Goal: Obtain resource: Obtain resource

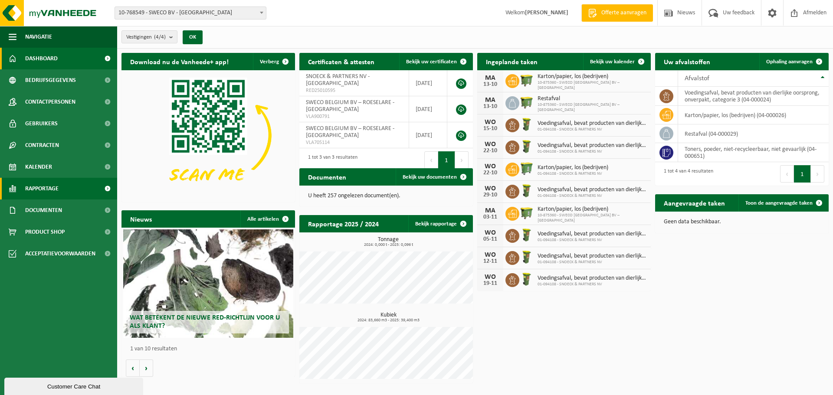
click at [46, 188] on span "Rapportage" at bounding box center [41, 189] width 33 height 22
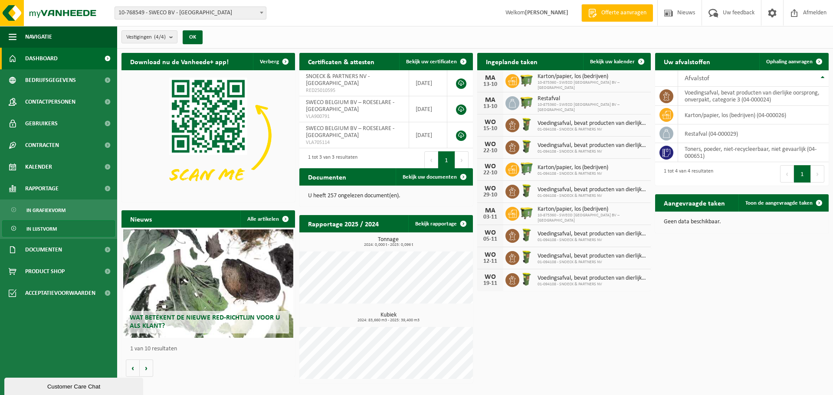
click at [37, 225] on span "In lijstvorm" at bounding box center [41, 229] width 30 height 16
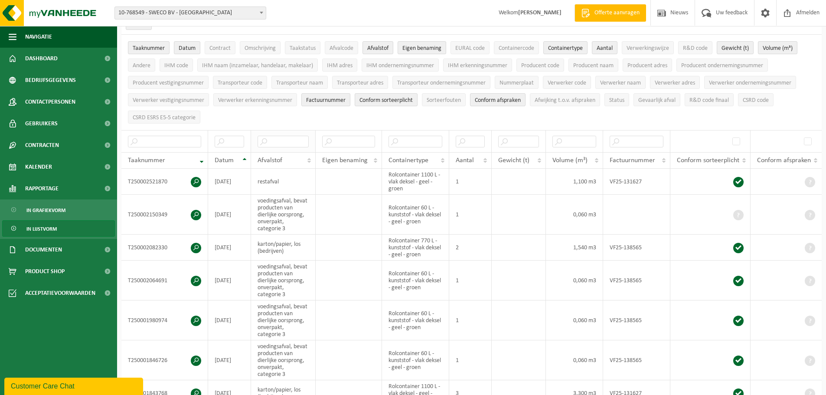
scroll to position [43, 0]
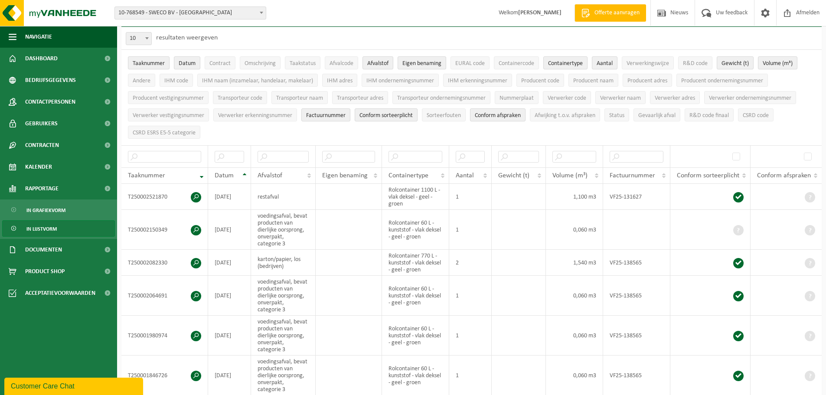
click at [261, 12] on b at bounding box center [261, 13] width 3 height 2
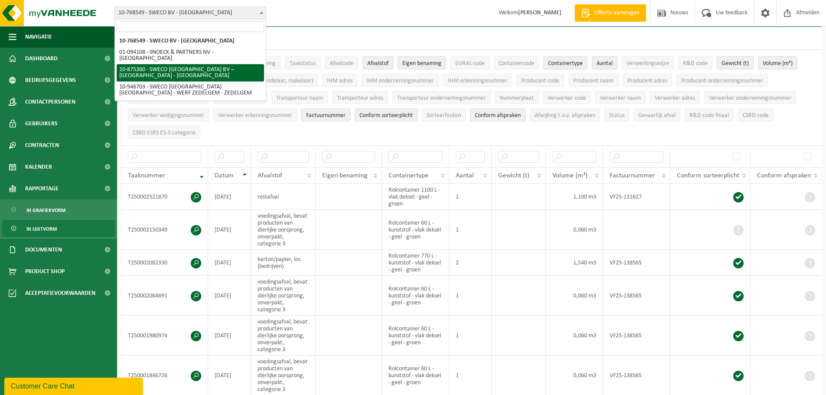
select select "107445"
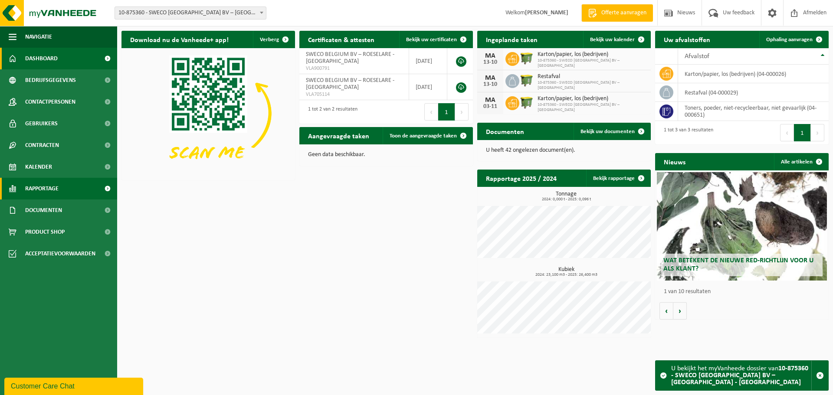
click at [52, 185] on span "Rapportage" at bounding box center [41, 189] width 33 height 22
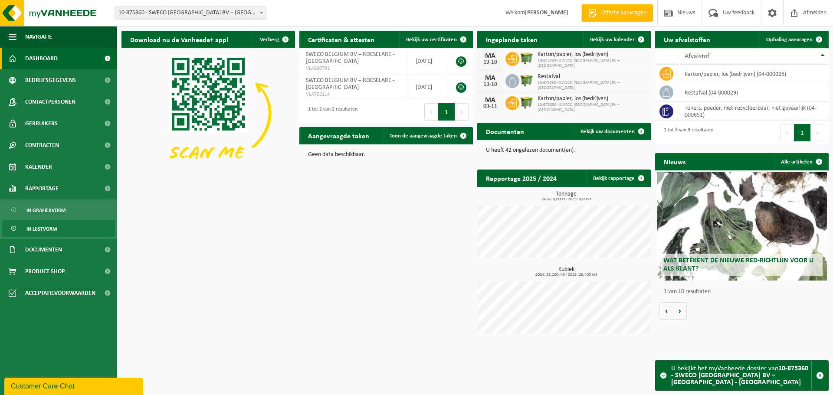
click at [52, 230] on span "In lijstvorm" at bounding box center [41, 229] width 30 height 16
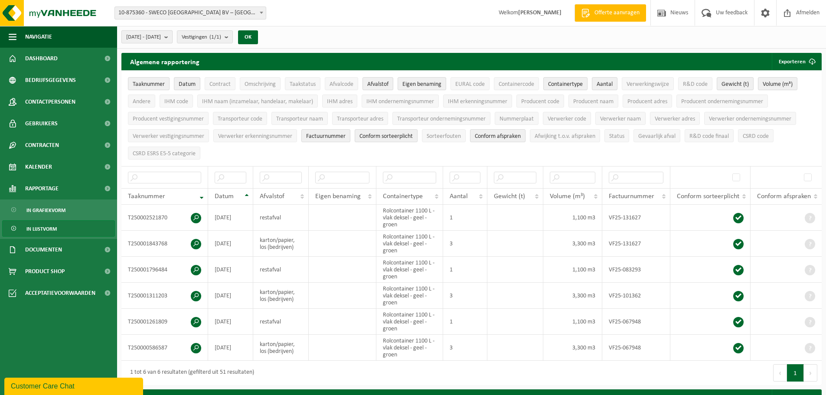
click at [172, 39] on b "submit" at bounding box center [168, 37] width 8 height 12
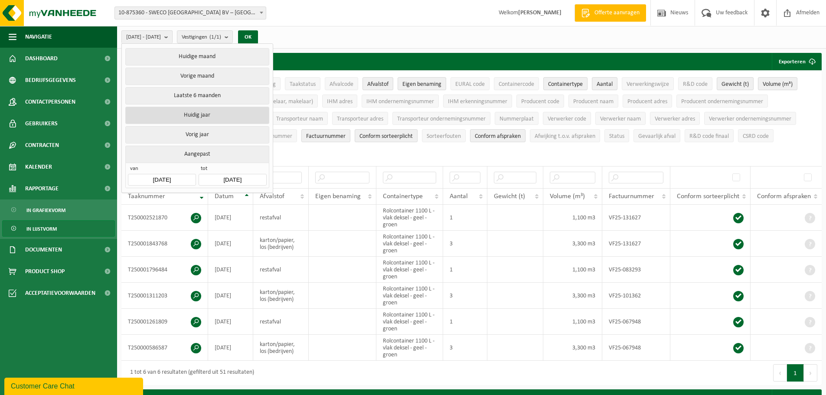
click at [196, 114] on button "Huidig jaar" at bounding box center [197, 115] width 144 height 17
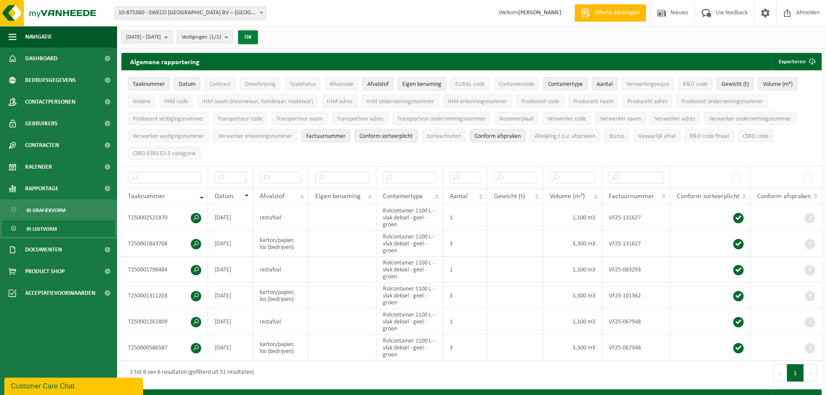
click at [258, 32] on button "OK" at bounding box center [248, 37] width 20 height 14
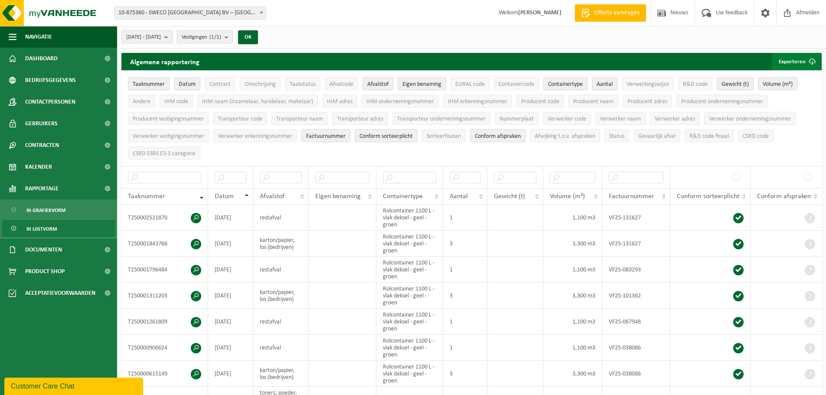
click at [806, 62] on span "submit" at bounding box center [812, 61] width 17 height 17
click at [812, 128] on ul "Taaknummer Datum Contract Omschrijving Taakstatus Afvalcode Afvalstof Eigen ben…" at bounding box center [471, 118] width 700 height 95
click at [337, 133] on span "Factuurnummer" at bounding box center [325, 136] width 39 height 7
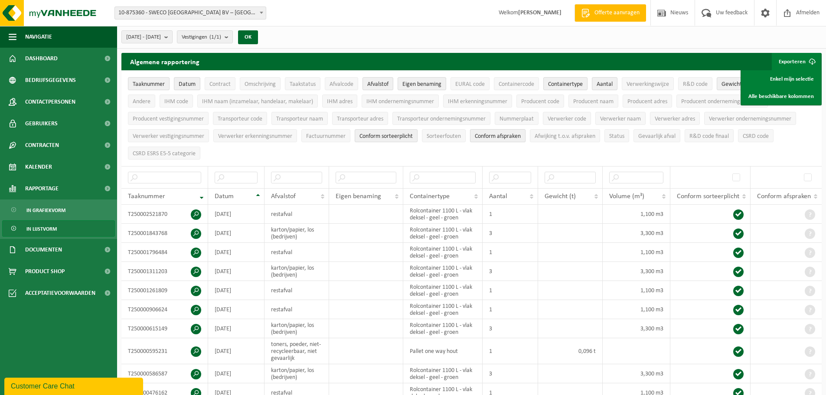
click at [484, 136] on span "Conform afspraken" at bounding box center [498, 136] width 46 height 7
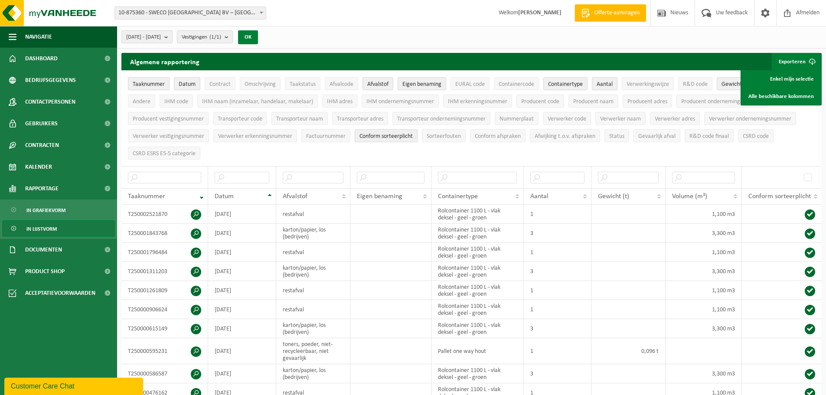
click at [258, 38] on button "OK" at bounding box center [248, 37] width 20 height 14
click at [793, 95] on link "Alle beschikbare kolommen" at bounding box center [781, 96] width 78 height 17
